Goal: Information Seeking & Learning: Find specific page/section

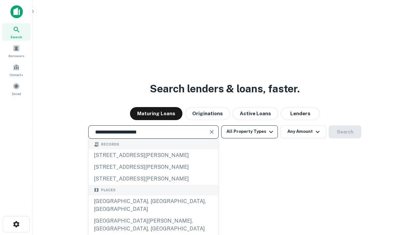
click at [153, 215] on div "[GEOGRAPHIC_DATA], [GEOGRAPHIC_DATA], [GEOGRAPHIC_DATA]" at bounding box center [154, 205] width 130 height 20
click at [250, 131] on button "All Property Types" at bounding box center [249, 131] width 57 height 13
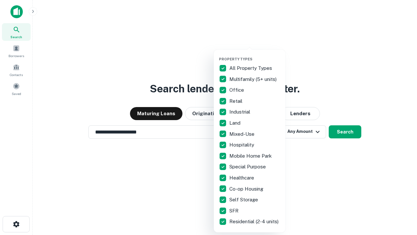
type input "**********"
click at [255, 55] on button "button" at bounding box center [255, 55] width 72 height 0
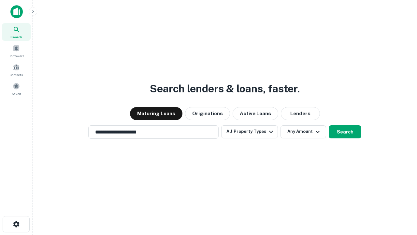
scroll to position [10, 0]
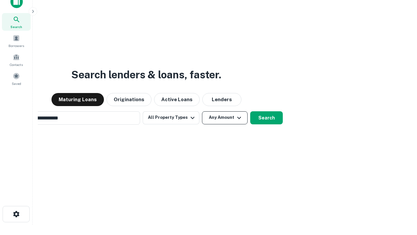
click at [202, 111] on button "Any Amount" at bounding box center [225, 117] width 46 height 13
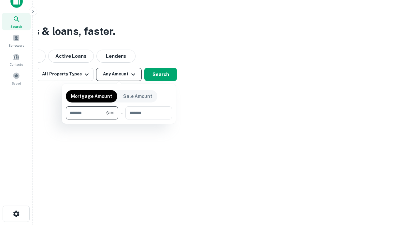
type input "*******"
click at [119, 119] on button "button" at bounding box center [119, 119] width 106 height 0
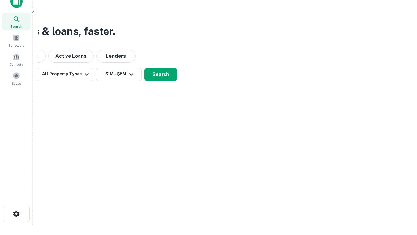
scroll to position [10, 0]
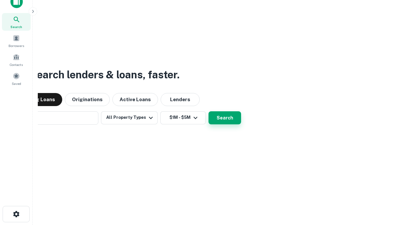
click at [209, 111] on button "Search" at bounding box center [225, 117] width 33 height 13
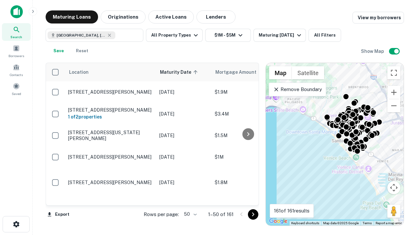
click at [189, 214] on body "Search Borrowers Contacts Saved Maturing Loans Originations Active Loans Lender…" at bounding box center [208, 117] width 417 height 235
click at [190, 198] on li "25" at bounding box center [189, 198] width 19 height 12
